Goal: Task Accomplishment & Management: Manage account settings

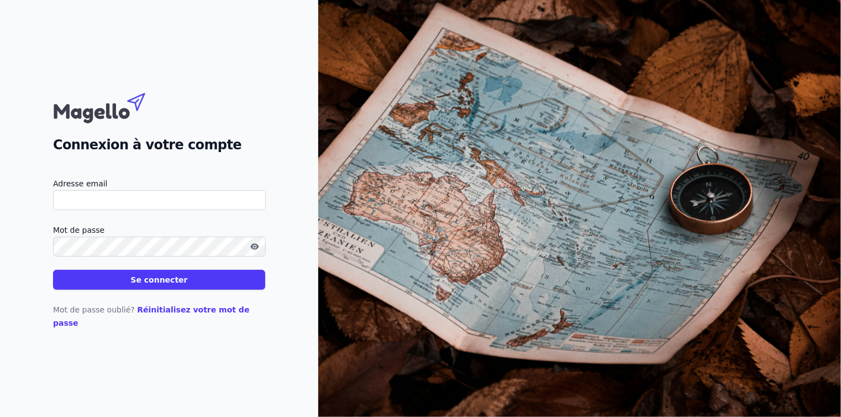
click at [75, 201] on input "Adresse email" at bounding box center [159, 200] width 213 height 20
click at [135, 201] on input "Adresse email" at bounding box center [159, 200] width 213 height 20
type input "[EMAIL_ADDRESS][DOMAIN_NAME]"
click at [149, 290] on button "Se connecter" at bounding box center [159, 280] width 212 height 20
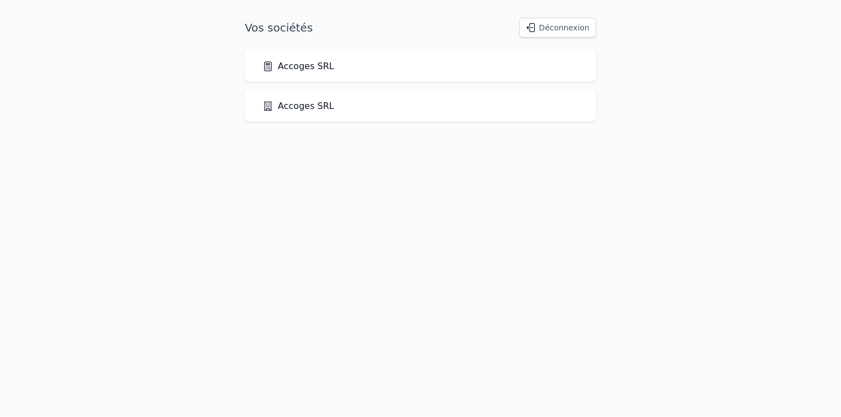
click at [279, 71] on link "Accoges SRL" at bounding box center [298, 66] width 72 height 13
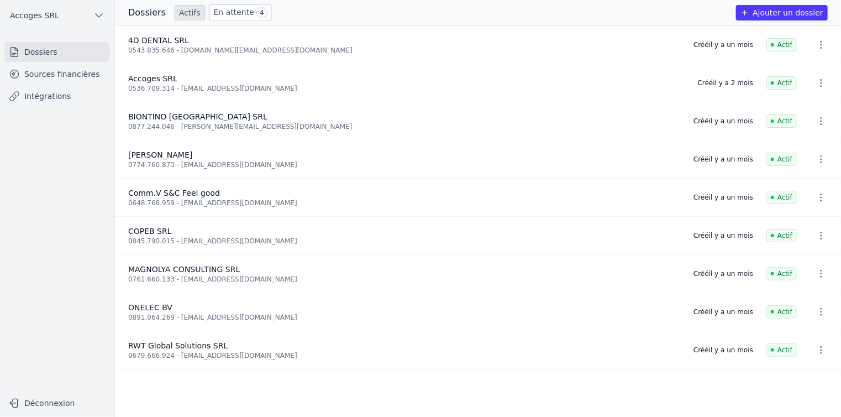
click at [53, 78] on link "Sources financières" at bounding box center [57, 74] width 106 height 20
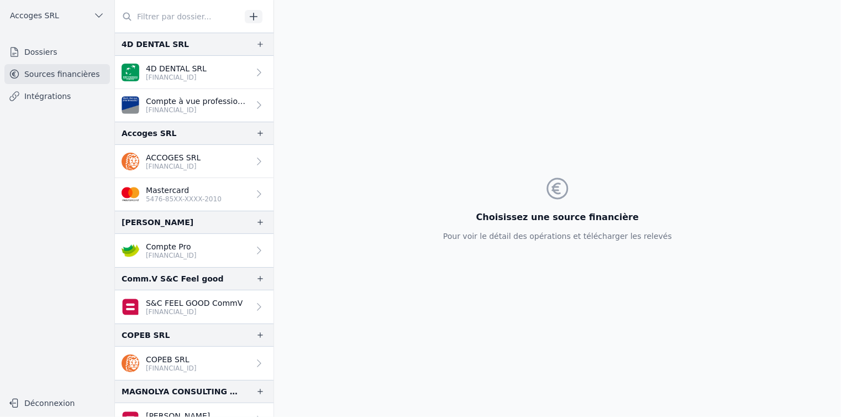
click at [174, 160] on p "ACCOGES SRL" at bounding box center [173, 157] width 55 height 11
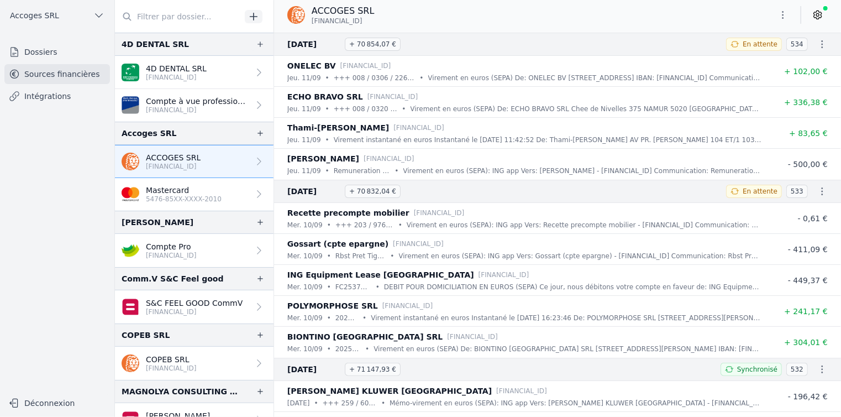
click at [34, 401] on button "Déconnexion" at bounding box center [57, 403] width 106 height 18
